Goal: Book appointment/travel/reservation

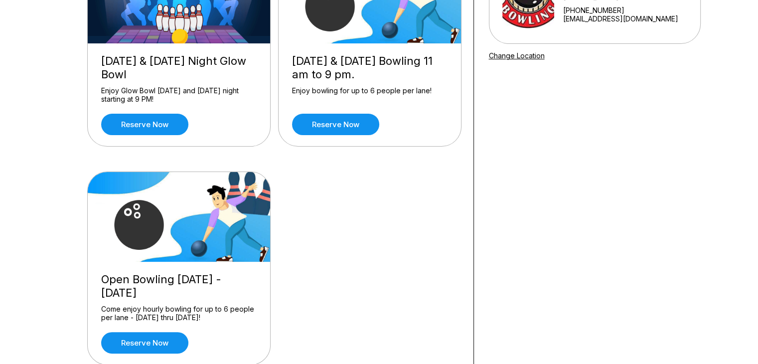
scroll to position [173, 0]
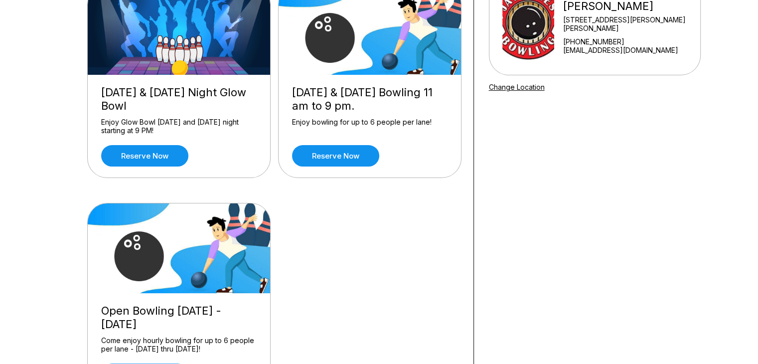
scroll to position [199, 0]
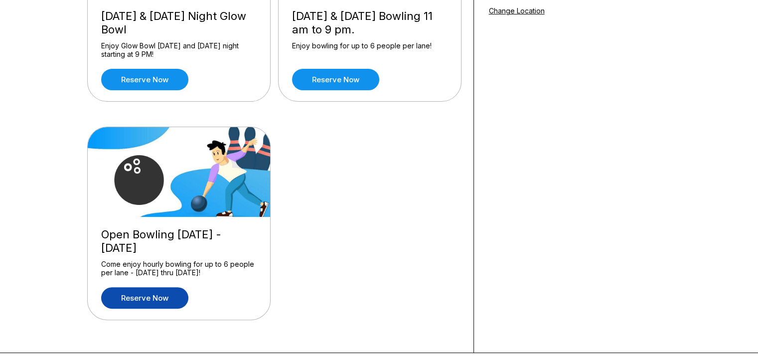
click at [155, 300] on link "Reserve now" at bounding box center [144, 297] width 87 height 21
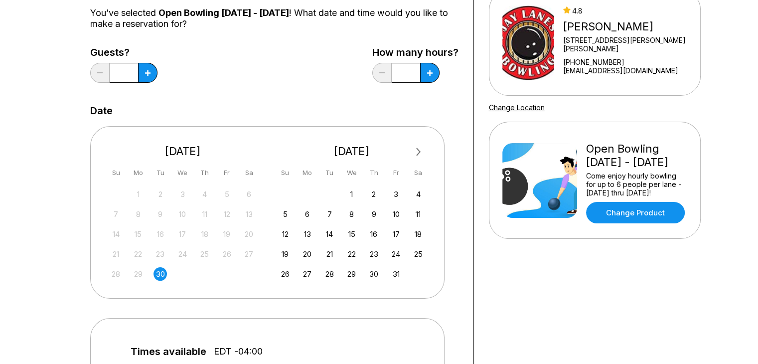
scroll to position [133, 0]
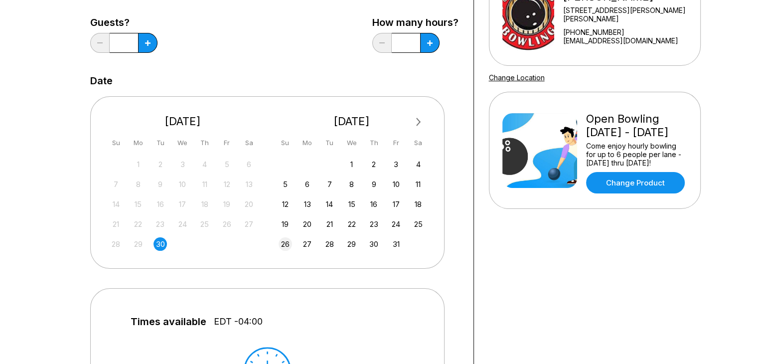
click at [287, 243] on div "26" at bounding box center [285, 243] width 13 height 13
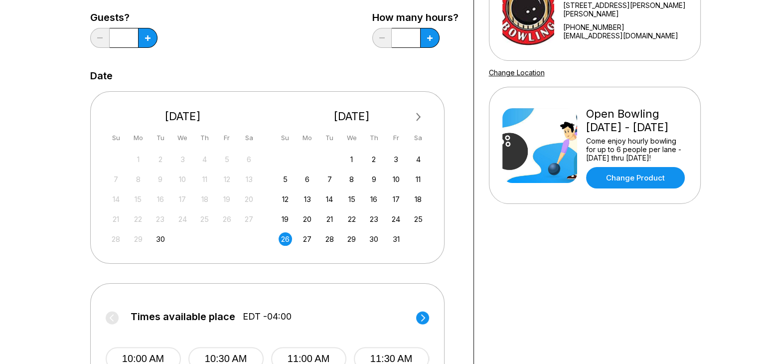
scroll to position [0, 0]
